Goal: Navigation & Orientation: Find specific page/section

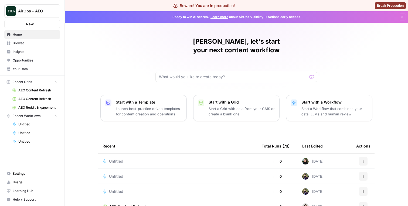
click at [47, 53] on span "Insights" at bounding box center [35, 51] width 45 height 5
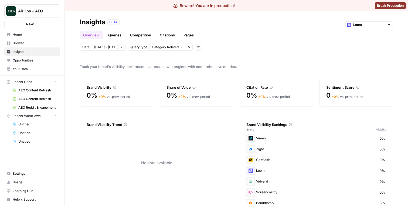
click at [109, 35] on link "Queries" at bounding box center [115, 35] width 20 height 9
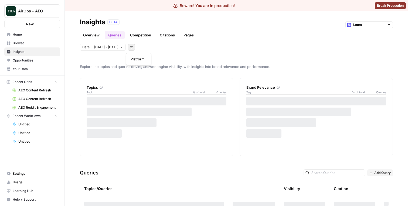
click at [132, 44] on button "Add filters" at bounding box center [131, 47] width 7 height 7
click at [144, 46] on div "Date [DATE] - [DATE] Add filters" at bounding box center [236, 47] width 313 height 7
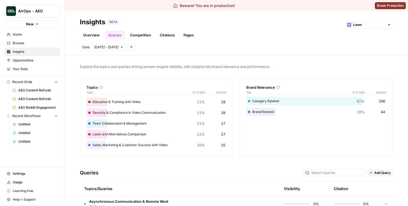
click at [136, 37] on link "Competition" at bounding box center [141, 35] width 28 height 9
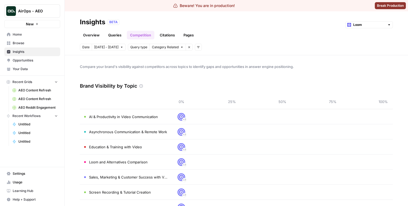
click at [96, 36] on link "Overview" at bounding box center [91, 35] width 23 height 9
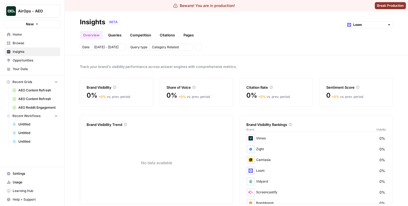
click at [108, 35] on link "Queries" at bounding box center [115, 35] width 20 height 9
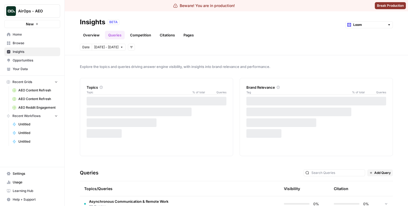
click at [145, 36] on link "Competition" at bounding box center [141, 35] width 28 height 9
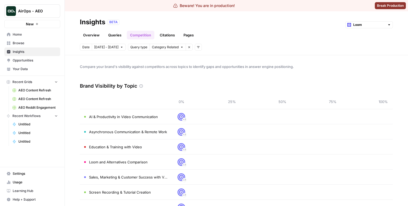
click at [28, 41] on span "Browse" at bounding box center [35, 43] width 45 height 5
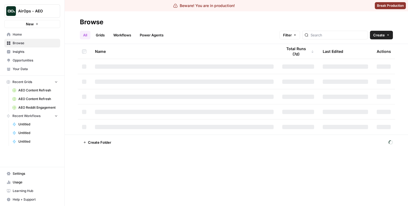
click at [30, 36] on span "Home" at bounding box center [35, 34] width 45 height 5
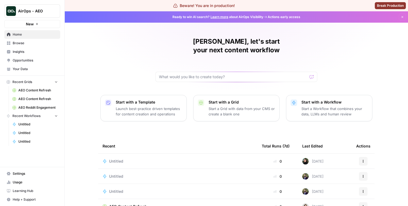
click at [39, 49] on link "Insights" at bounding box center [32, 51] width 56 height 9
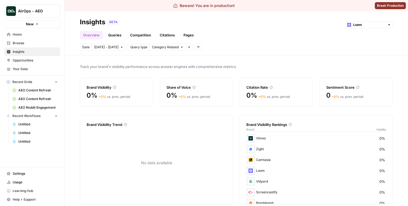
click at [116, 37] on link "Queries" at bounding box center [115, 35] width 20 height 9
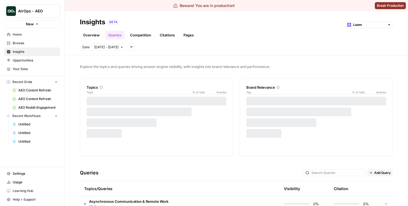
click at [132, 34] on link "Competition" at bounding box center [141, 35] width 28 height 9
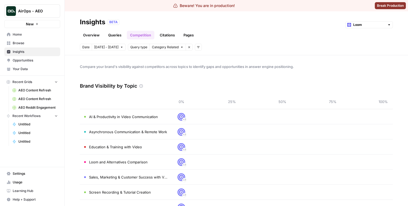
click at [164, 32] on link "Citations" at bounding box center [167, 35] width 22 height 9
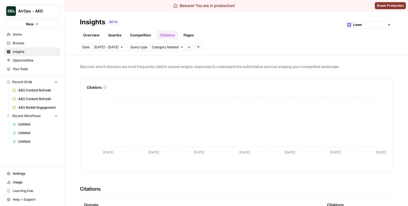
click at [178, 31] on ul "Overview Queries Competition Citations Pages" at bounding box center [138, 35] width 117 height 9
click at [184, 34] on link "Pages" at bounding box center [188, 35] width 17 height 9
